Goal: Transaction & Acquisition: Obtain resource

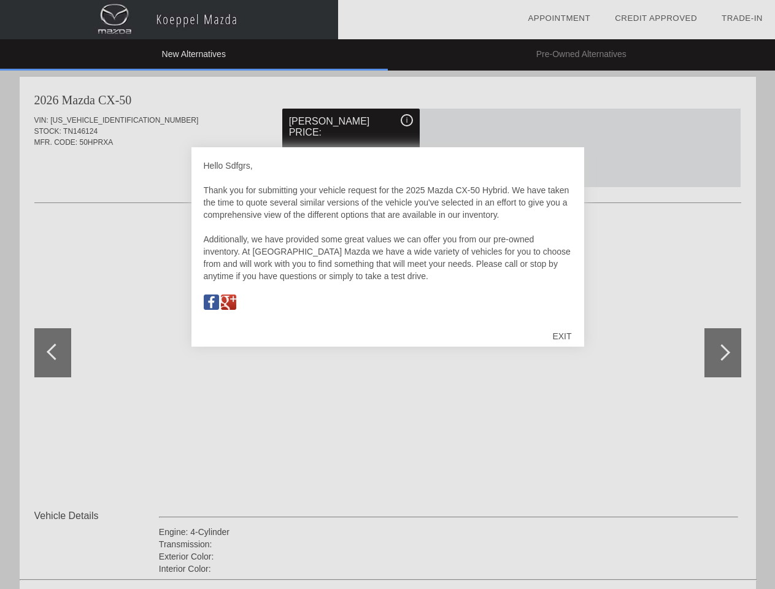
scroll to position [571, 0]
